Goal: Task Accomplishment & Management: Complete application form

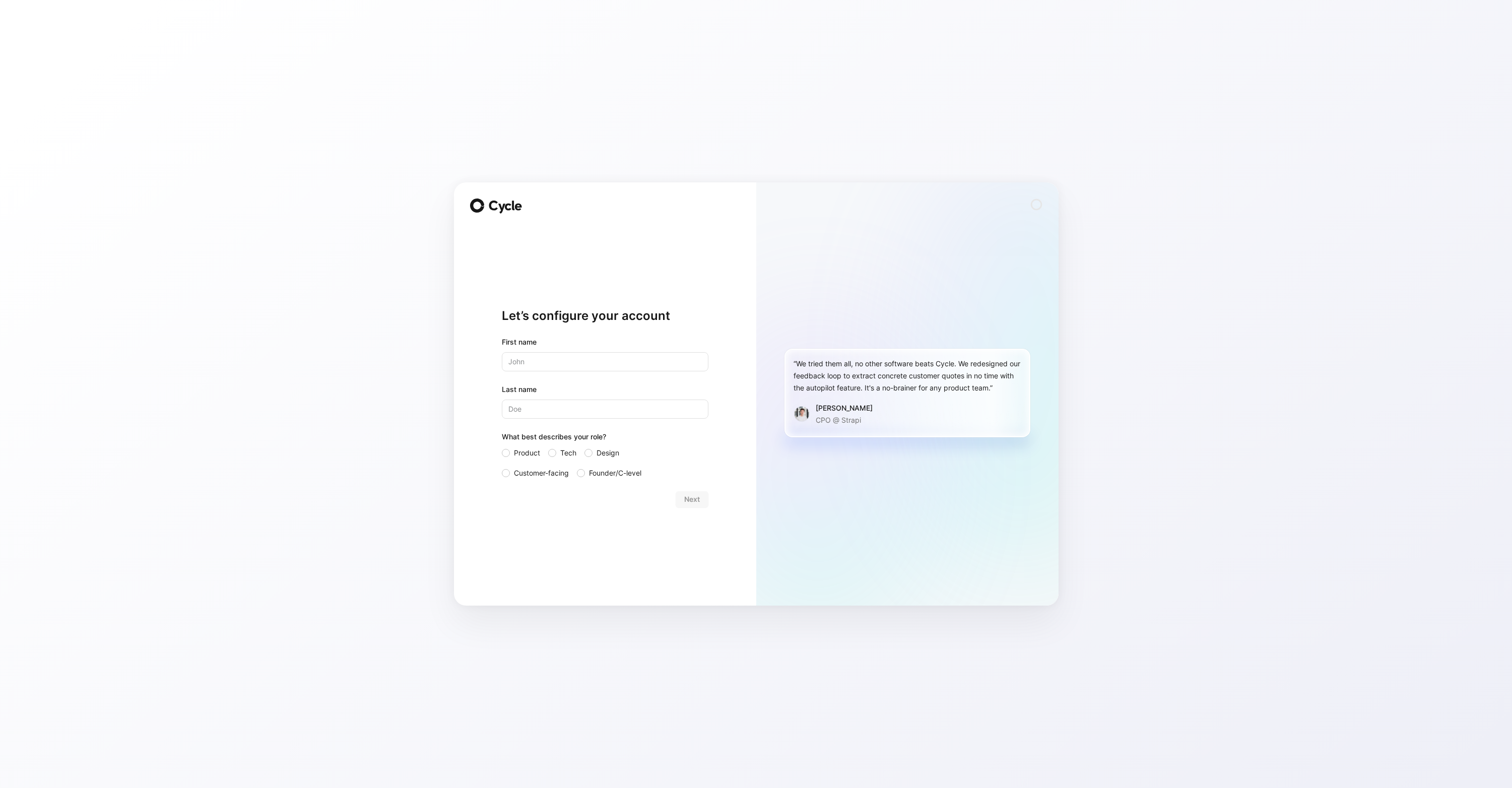
drag, startPoint x: 545, startPoint y: 346, endPoint x: 536, endPoint y: 354, distance: 12.0
click at [545, 346] on div "First name" at bounding box center [605, 342] width 207 height 12
click at [535, 356] on input "text" at bounding box center [605, 361] width 207 height 19
type input "Max"
click at [590, 452] on div at bounding box center [588, 453] width 8 height 8
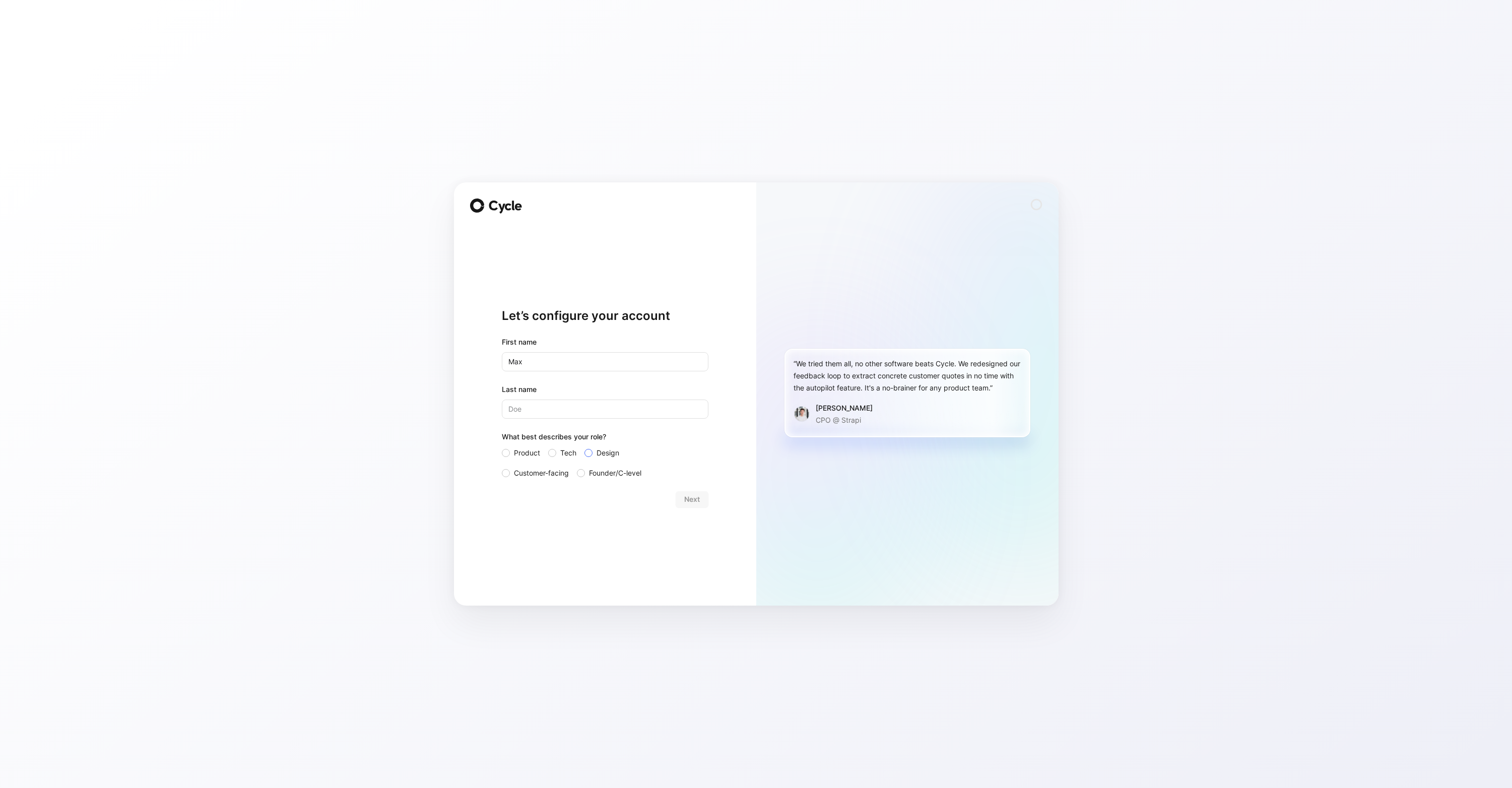
click at [584, 447] on input "Design" at bounding box center [584, 447] width 0 height 0
click at [683, 494] on div "Next" at bounding box center [605, 499] width 207 height 16
click at [691, 501] on div "Next" at bounding box center [605, 499] width 207 height 16
click at [696, 500] on div "Next" at bounding box center [605, 499] width 207 height 16
click at [557, 407] on input "Last name" at bounding box center [605, 409] width 207 height 19
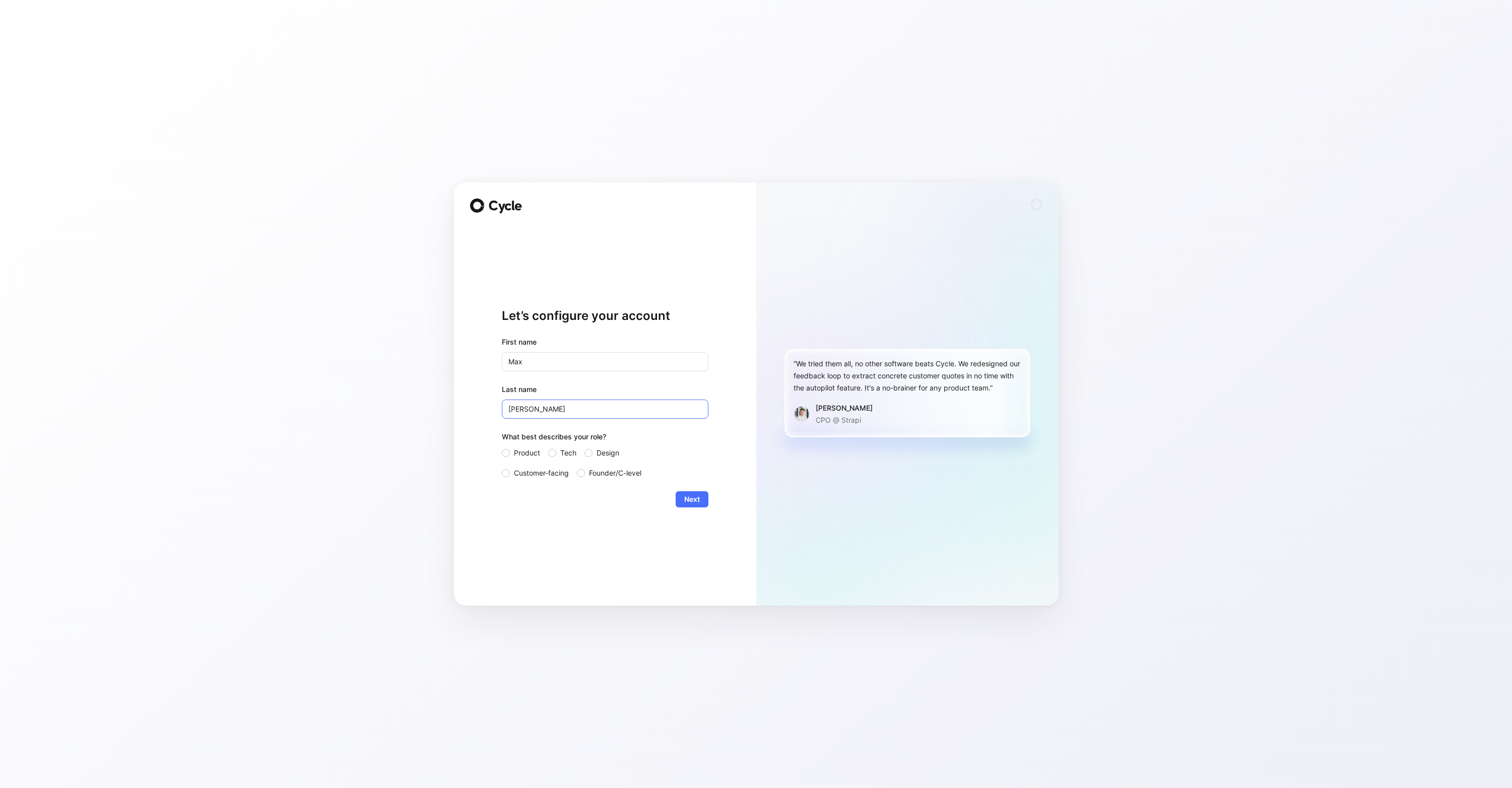
type input "[PERSON_NAME]"
click at [706, 502] on button "Next" at bounding box center [692, 499] width 33 height 16
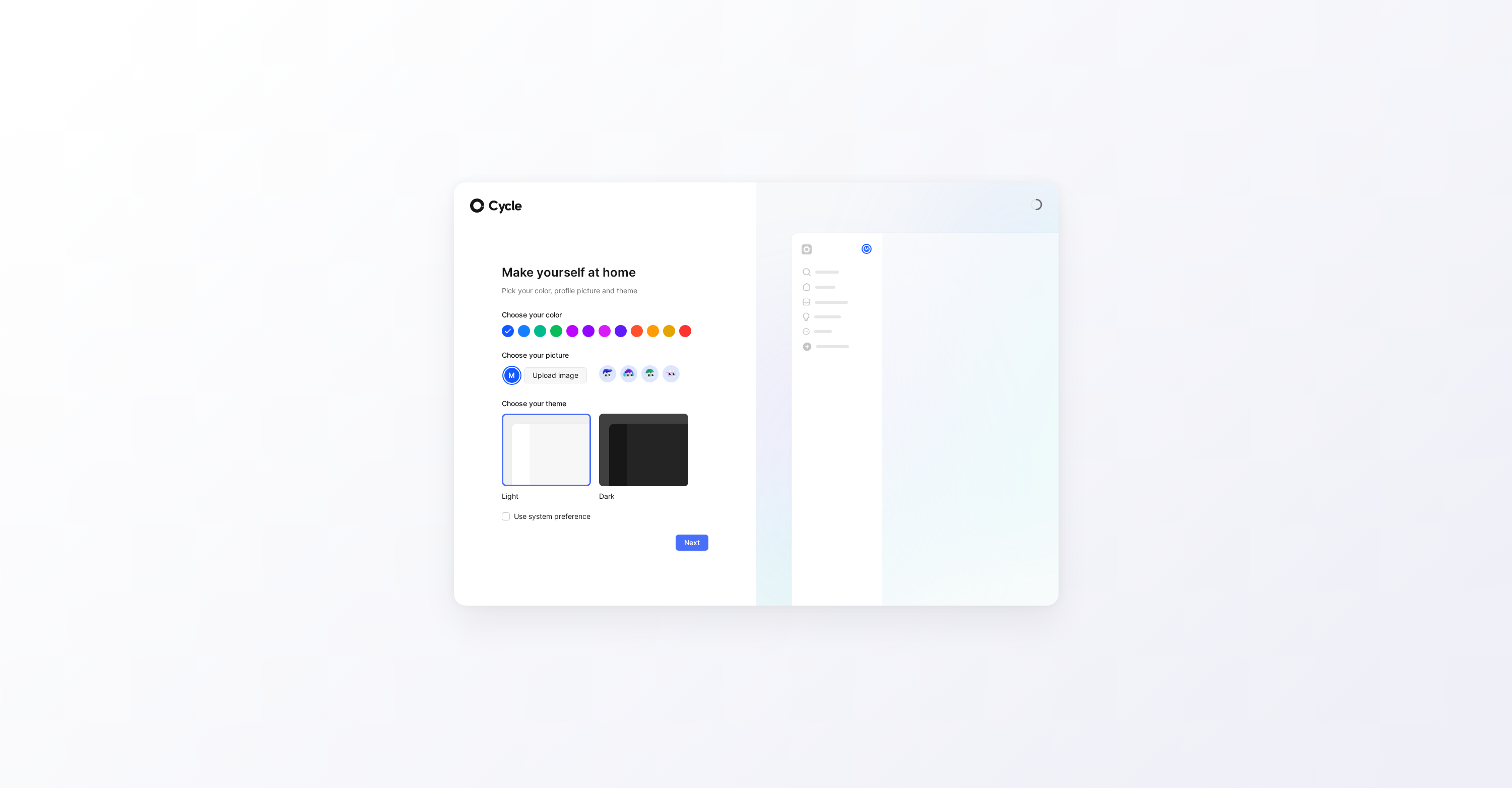
click at [657, 448] on div at bounding box center [643, 450] width 89 height 73
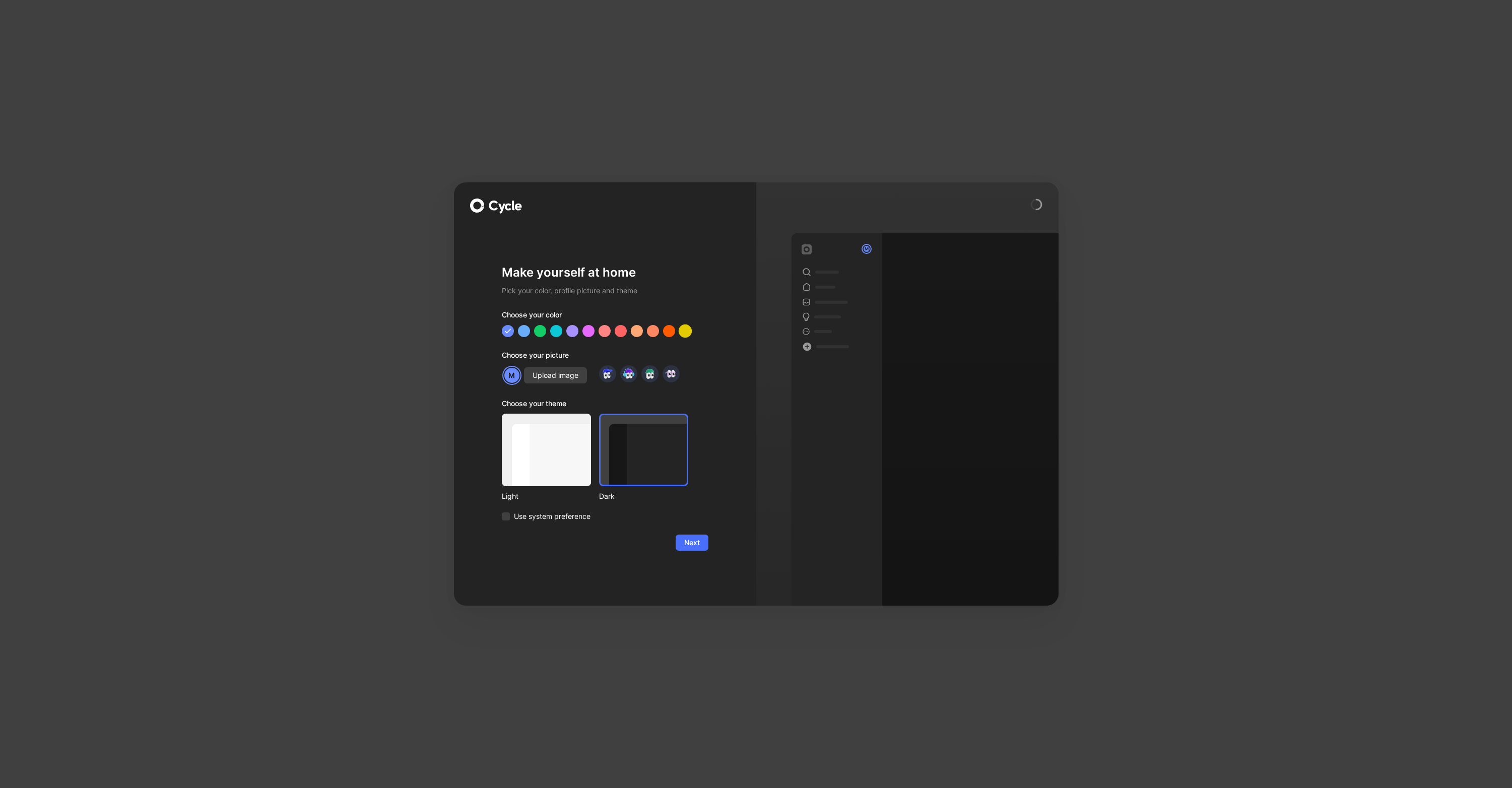
click at [688, 334] on div at bounding box center [685, 331] width 13 height 13
click at [693, 548] on span "Next" at bounding box center [692, 543] width 16 height 12
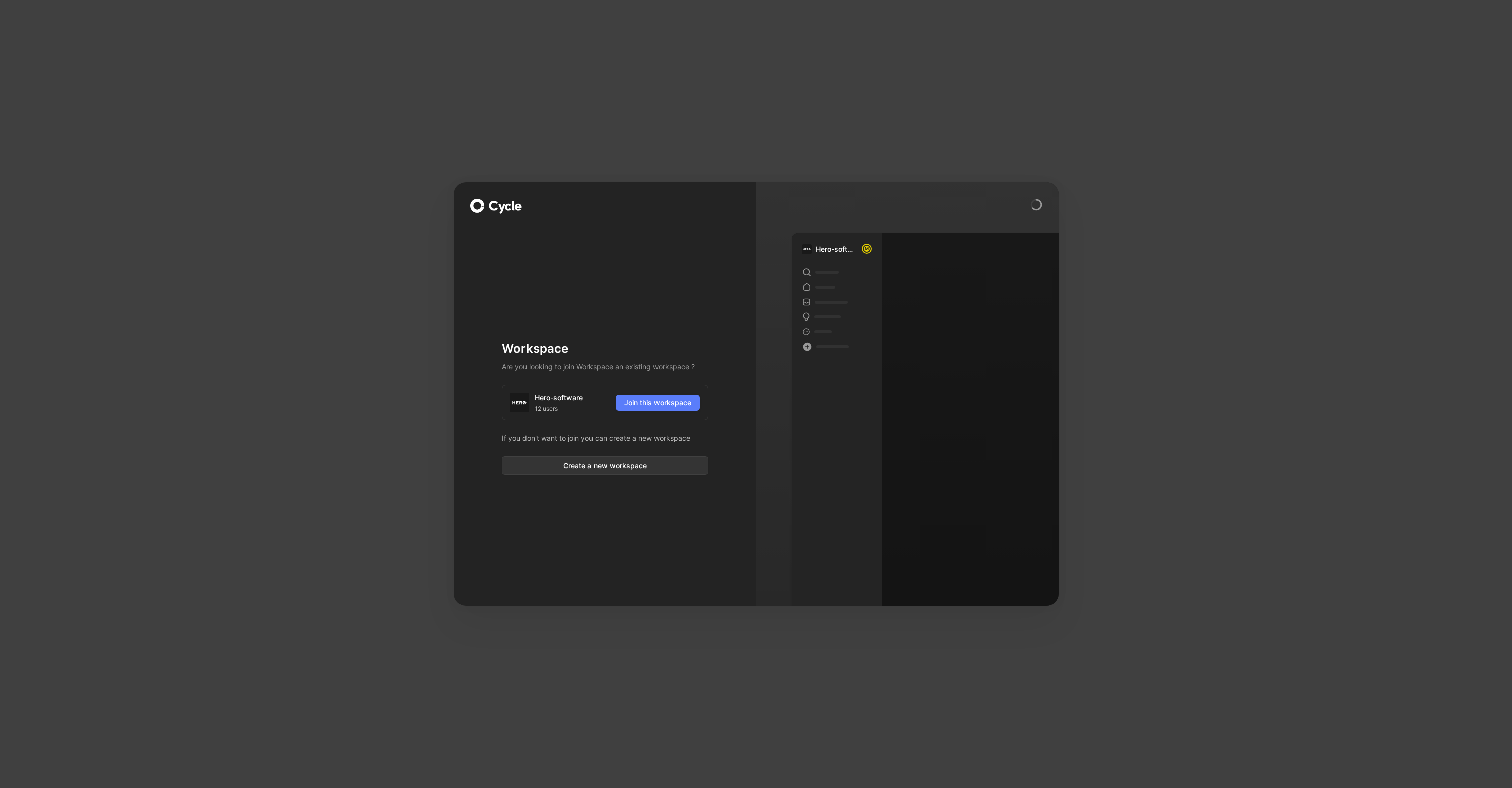
click at [671, 404] on span "Join this workspace" at bounding box center [658, 402] width 67 height 12
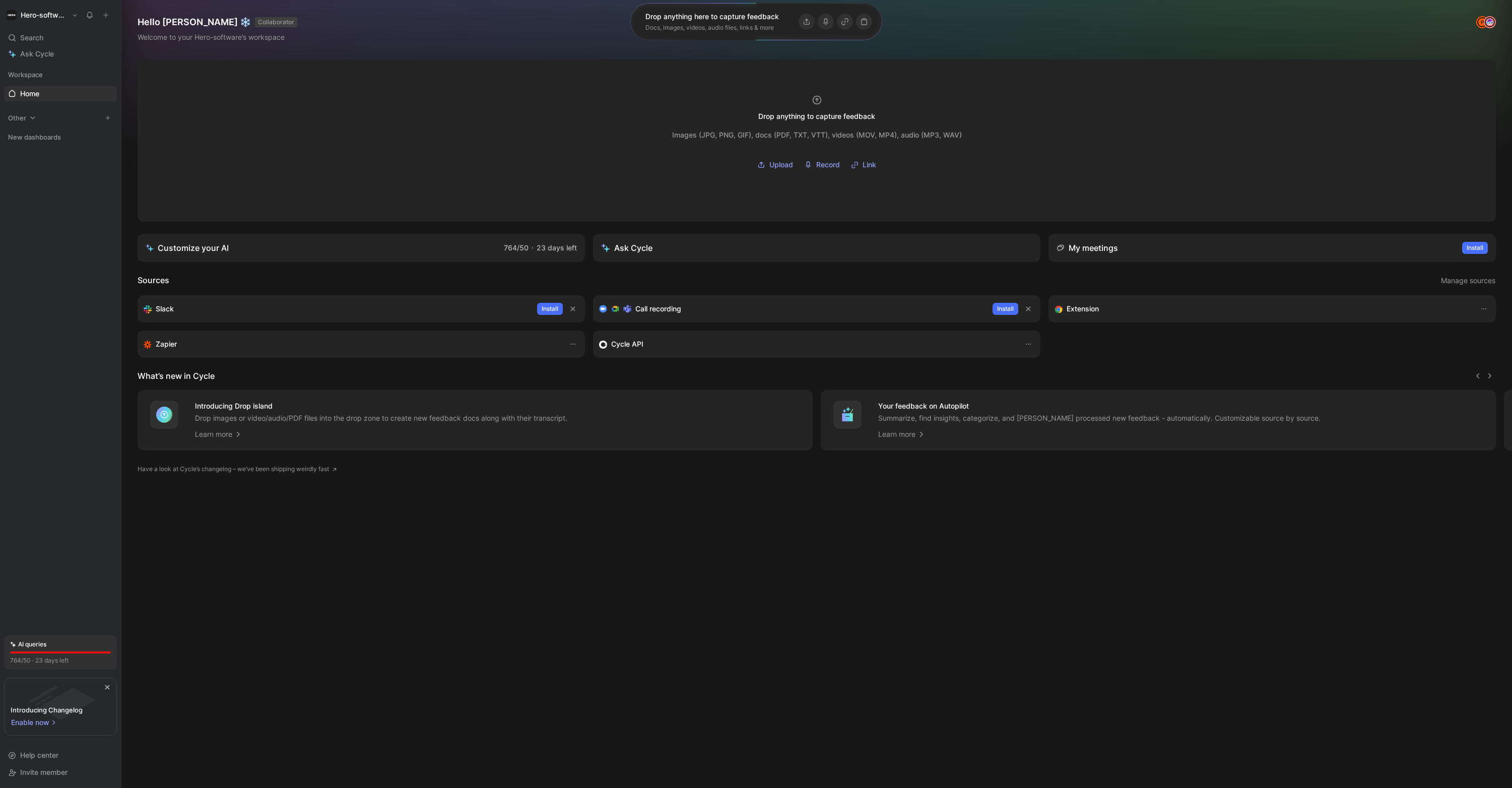
click at [30, 120] on icon at bounding box center [33, 118] width 7 height 7
click at [68, 258] on icon at bounding box center [68, 257] width 7 height 7
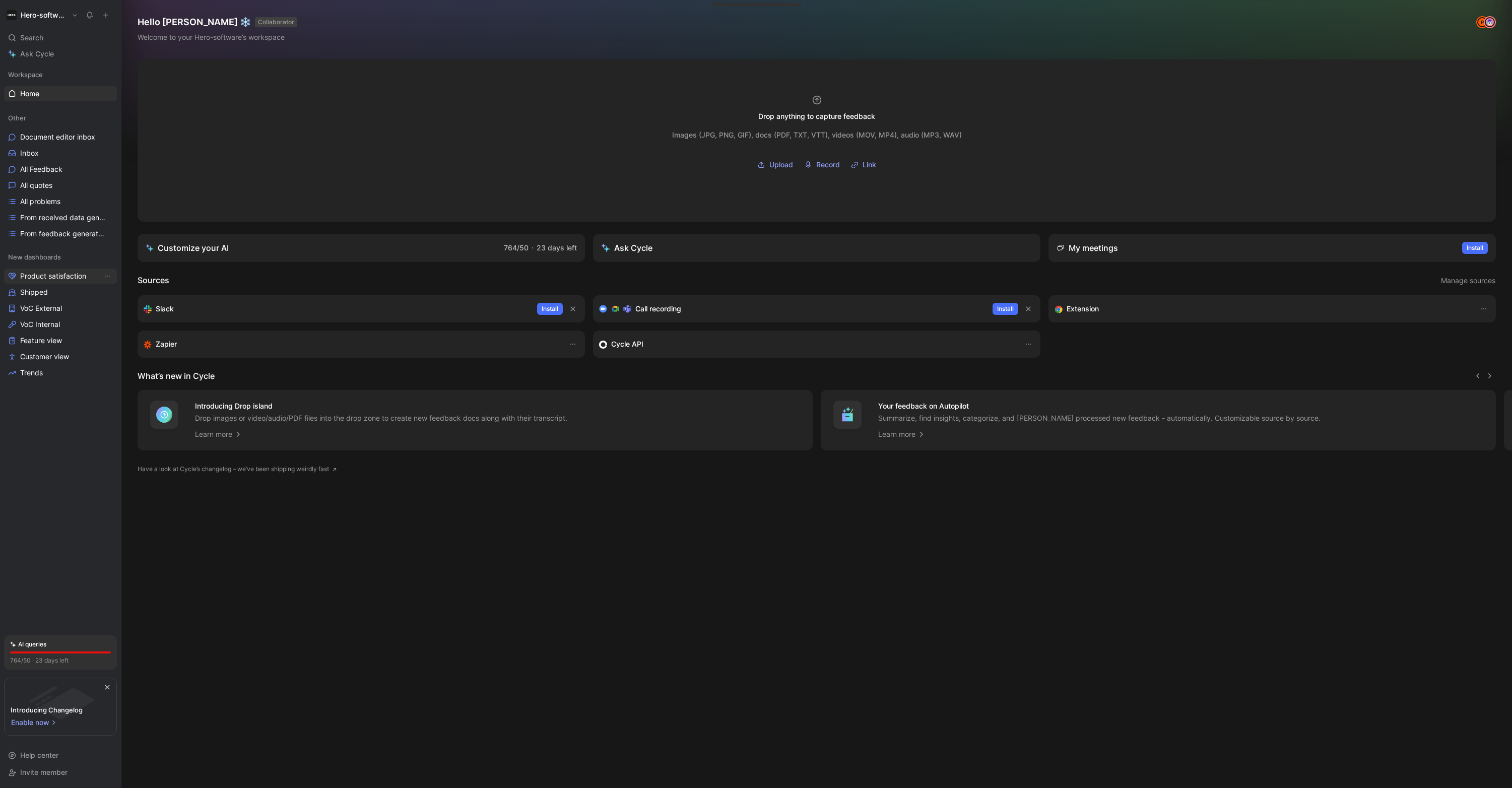
click at [45, 280] on span "Product satisfaction" at bounding box center [53, 276] width 66 height 10
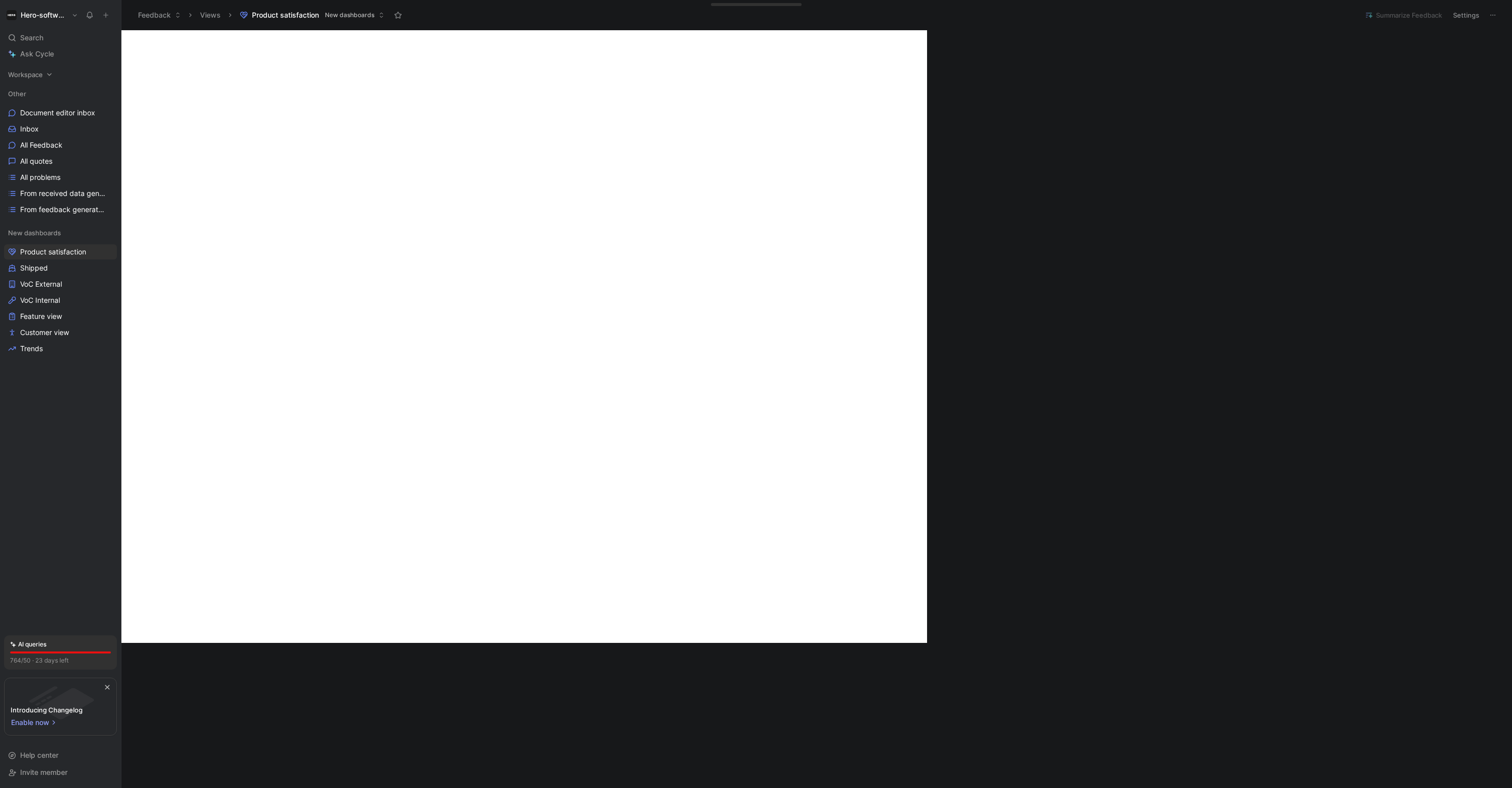
click at [34, 73] on span "Workspace" at bounding box center [26, 74] width 35 height 10
click at [34, 86] on link "Home G then H" at bounding box center [60, 93] width 113 height 15
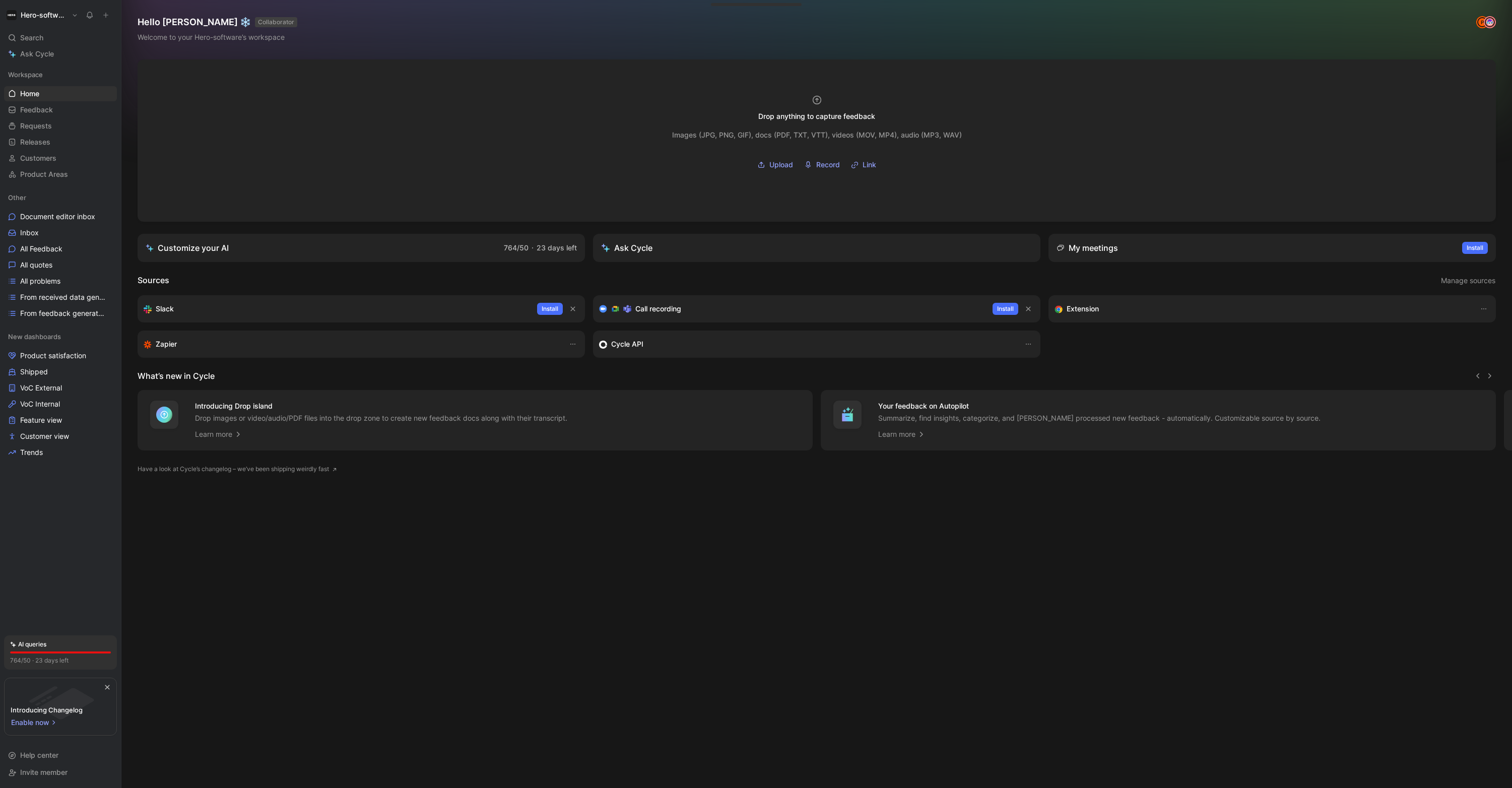
click at [73, 13] on button "Hero-software" at bounding box center [43, 15] width 77 height 14
click at [73, 13] on div at bounding box center [756, 394] width 1512 height 788
